Goal: Information Seeking & Learning: Learn about a topic

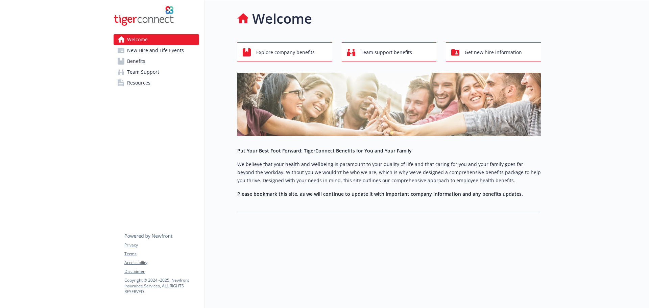
click at [144, 60] on span "Benefits" at bounding box center [136, 61] width 18 height 11
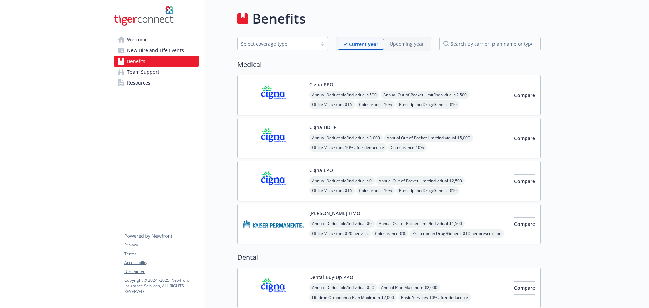
click at [283, 85] on img at bounding box center [273, 95] width 61 height 29
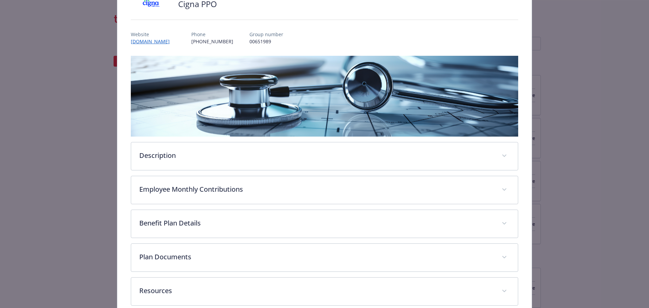
scroll to position [93, 0]
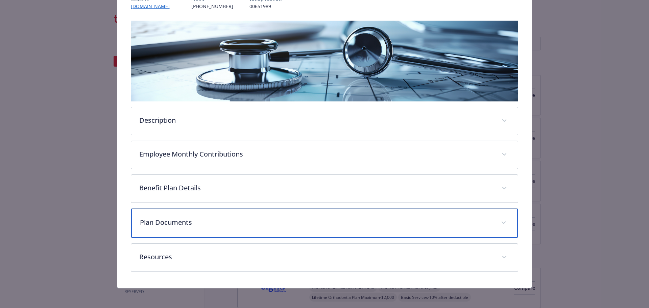
click at [187, 220] on p "Plan Documents" at bounding box center [316, 223] width 353 height 10
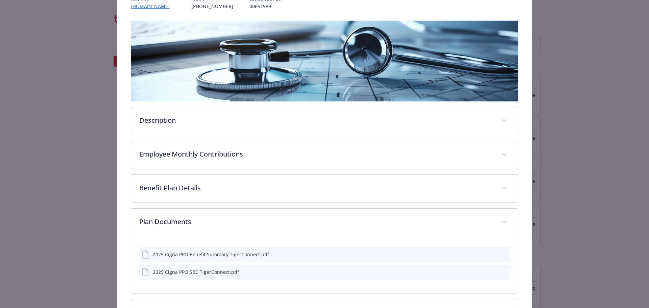
click at [501, 273] on icon "preview file" at bounding box center [504, 271] width 6 height 5
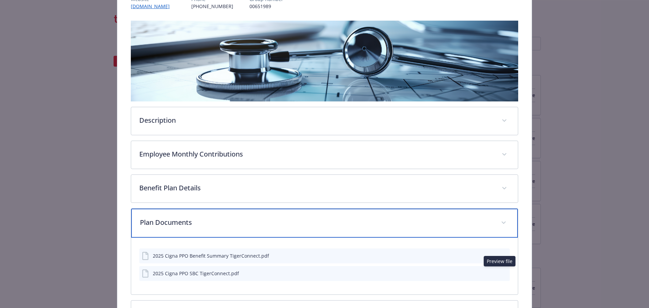
click at [194, 211] on div "Plan Documents" at bounding box center [324, 223] width 387 height 29
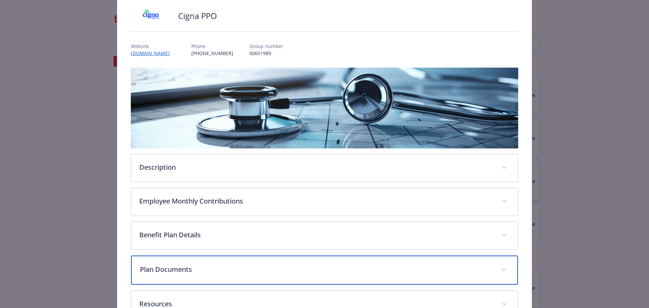
scroll to position [0, 0]
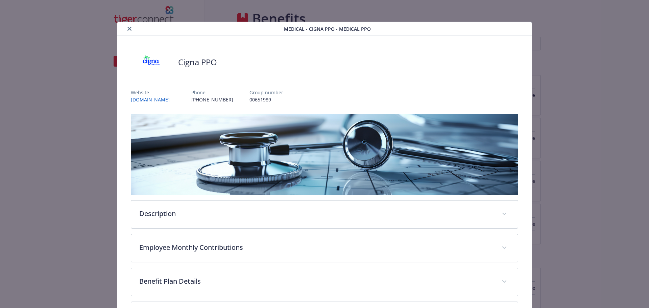
click at [125, 26] on button "close" at bounding box center [129, 29] width 8 height 8
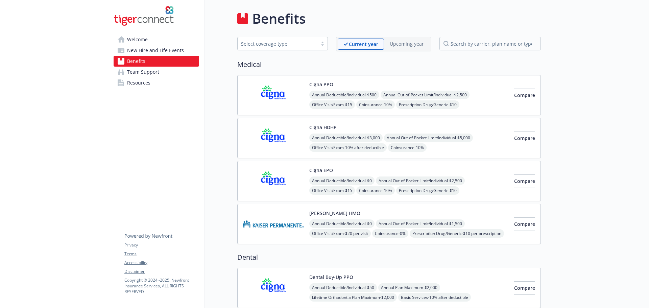
click at [464, 171] on div "Cigna EPO Annual Deductible/Individual - $0 Annual Out-of-Pocket Limit/Individu…" at bounding box center [410, 181] width 200 height 29
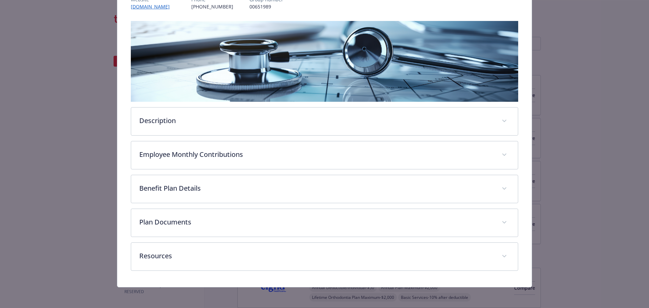
scroll to position [93, 0]
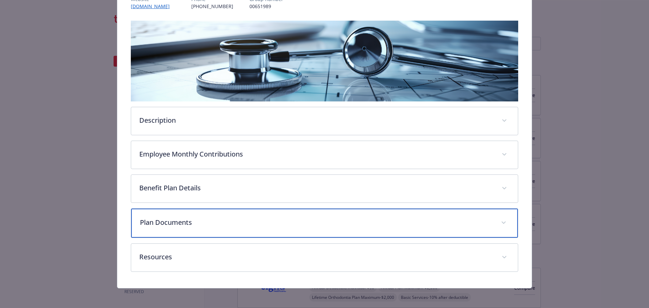
click at [204, 219] on p "Plan Documents" at bounding box center [316, 223] width 353 height 10
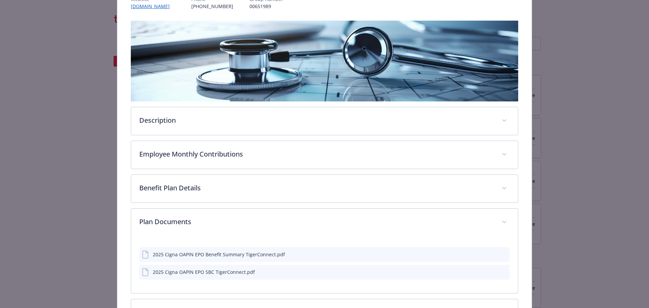
click at [501, 274] on button "preview file" at bounding box center [503, 272] width 7 height 6
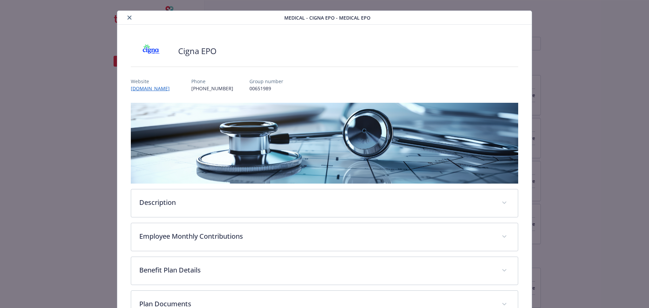
scroll to position [0, 0]
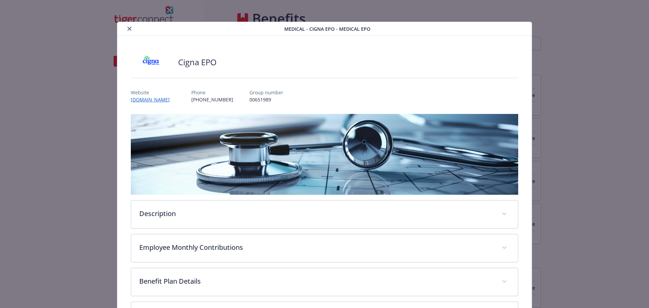
click at [128, 30] on icon "close" at bounding box center [130, 29] width 4 height 4
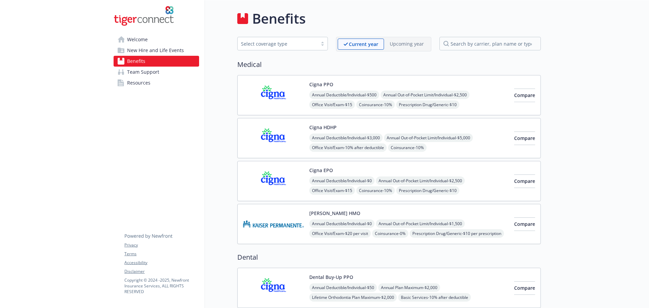
click at [281, 221] on img at bounding box center [273, 224] width 61 height 29
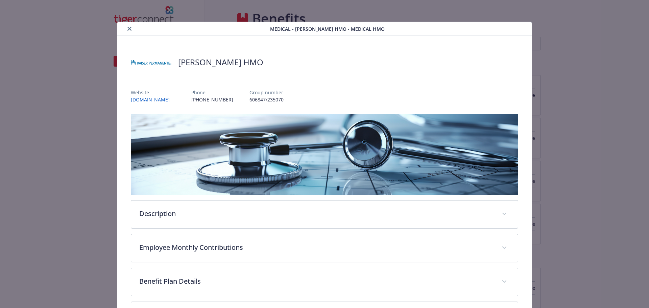
scroll to position [20, 0]
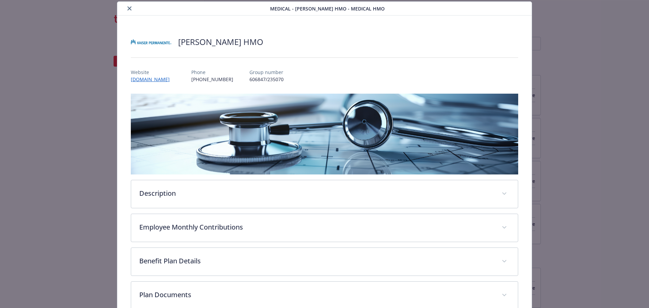
click at [131, 9] on button "close" at bounding box center [129, 8] width 8 height 8
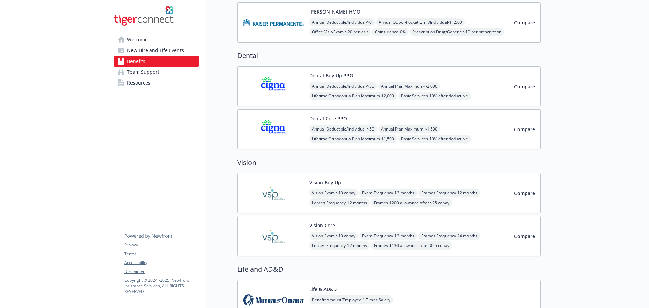
scroll to position [203, 0]
click at [385, 117] on div "Dental Core PPO Annual Deductible/Individual - $50 Annual Plan Maximum - $1,500…" at bounding box center [410, 128] width 200 height 29
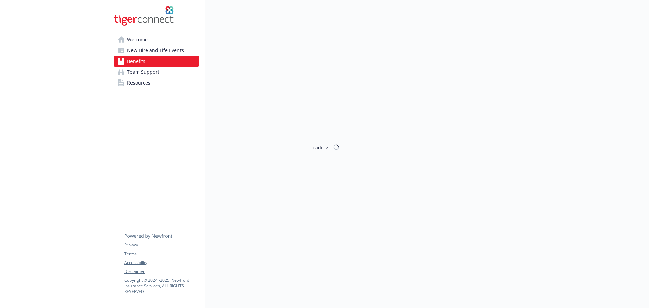
scroll to position [203, 0]
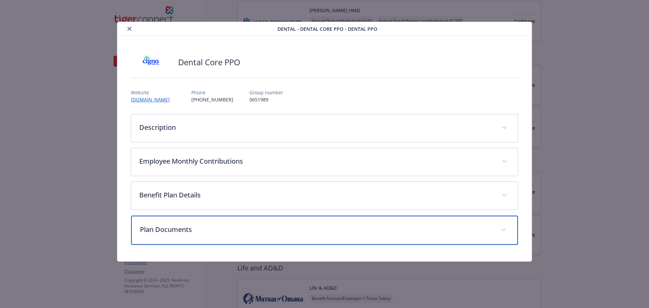
click at [225, 230] on p "Plan Documents" at bounding box center [316, 230] width 353 height 10
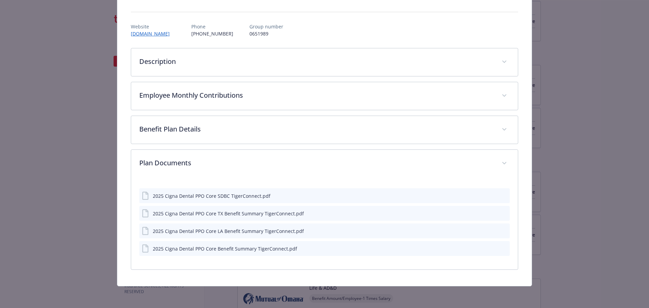
scroll to position [66, 0]
click at [499, 229] on div "details for plan Dental - Dental Core PPO - Dental PPO" at bounding box center [498, 231] width 18 height 7
click at [501, 229] on icon "preview file" at bounding box center [504, 230] width 6 height 5
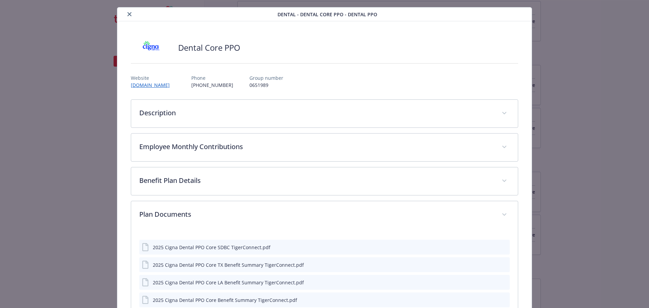
scroll to position [0, 0]
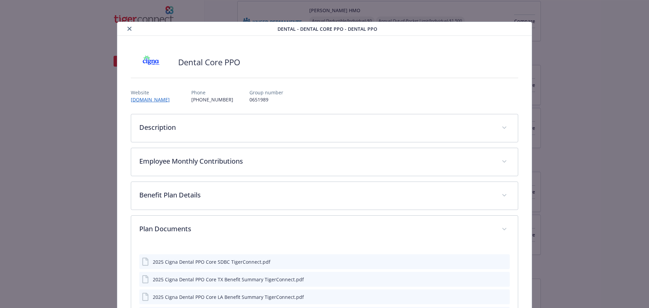
click at [131, 27] on button "close" at bounding box center [129, 29] width 8 height 8
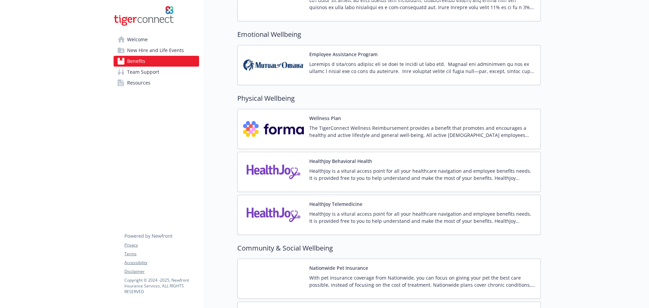
scroll to position [981, 0]
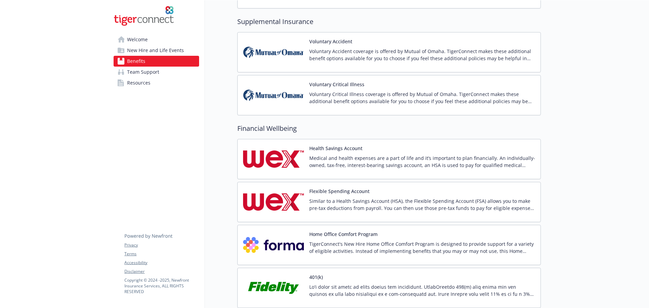
scroll to position [675, 0]
